Goal: Check status: Check status

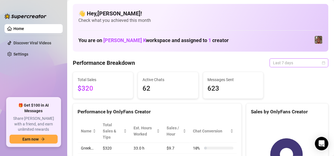
click at [294, 66] on span "Last 7 days" at bounding box center [299, 63] width 52 height 8
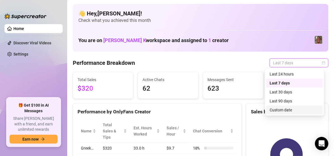
click at [270, 109] on div "Custom date" at bounding box center [295, 110] width 50 height 6
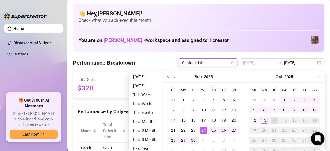
type input "[DATE]"
click at [193, 139] on div "30" at bounding box center [193, 140] width 7 height 7
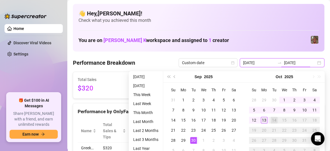
type input "[DATE]"
click at [265, 119] on div "13" at bounding box center [264, 120] width 7 height 7
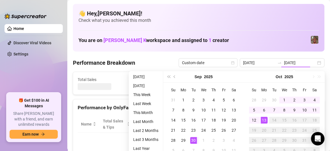
type input "[DATE]"
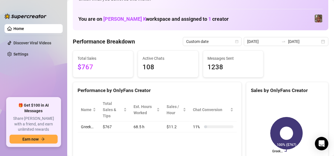
scroll to position [21, 0]
click at [319, 45] on div "[DATE] [DATE]" at bounding box center [286, 41] width 85 height 9
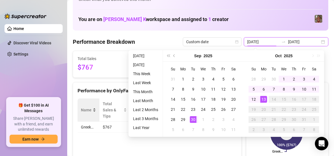
type input "[DATE]"
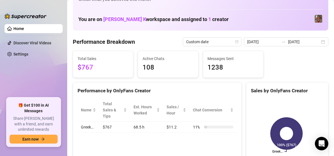
click at [55, 95] on ul "Home Discover Viral Videos Settings" at bounding box center [33, 58] width 58 height 73
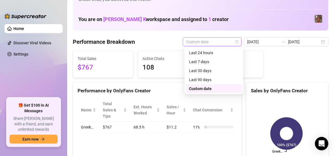
click at [226, 39] on span "Custom date" at bounding box center [212, 42] width 52 height 8
click at [204, 79] on div "Last 90 days" at bounding box center [214, 79] width 50 height 6
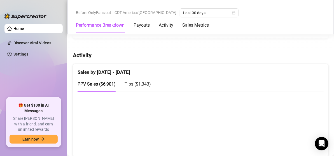
scroll to position [267, 0]
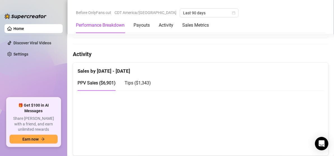
click at [129, 82] on span "Tips ( $1,343 )" at bounding box center [138, 82] width 26 height 5
click at [109, 80] on span "PPV Sales ( $6,901 )" at bounding box center [97, 82] width 38 height 5
click at [138, 80] on span "Tips ( $1,343 )" at bounding box center [138, 82] width 26 height 5
